Goal: Transaction & Acquisition: Purchase product/service

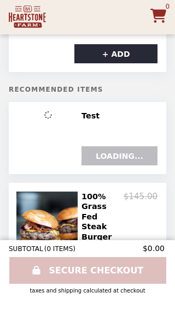
scroll to position [118, 0]
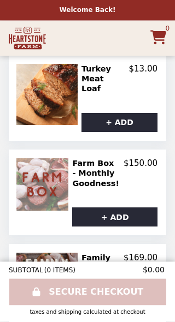
scroll to position [929, 0]
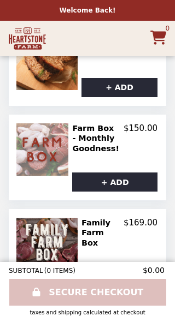
click at [129, 267] on button "+ ADD" at bounding box center [119, 276] width 76 height 19
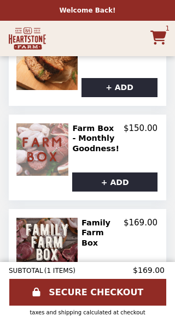
click at [146, 288] on link "SECURE CHECKOUT" at bounding box center [87, 292] width 157 height 27
